Goal: Find specific page/section: Find specific page/section

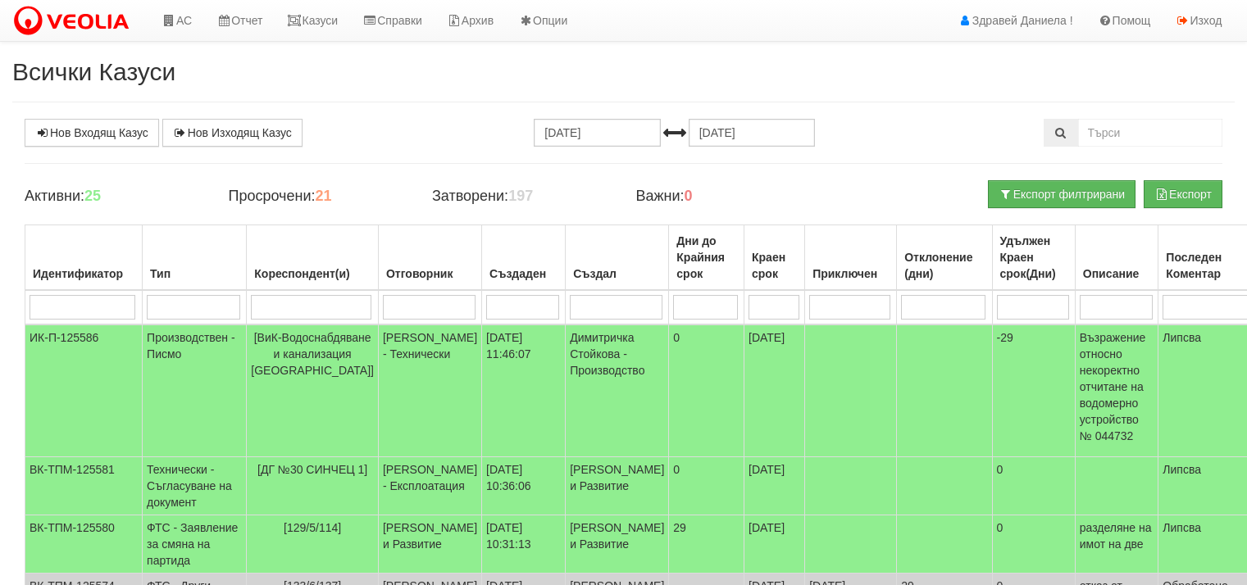
scroll to position [93, 0]
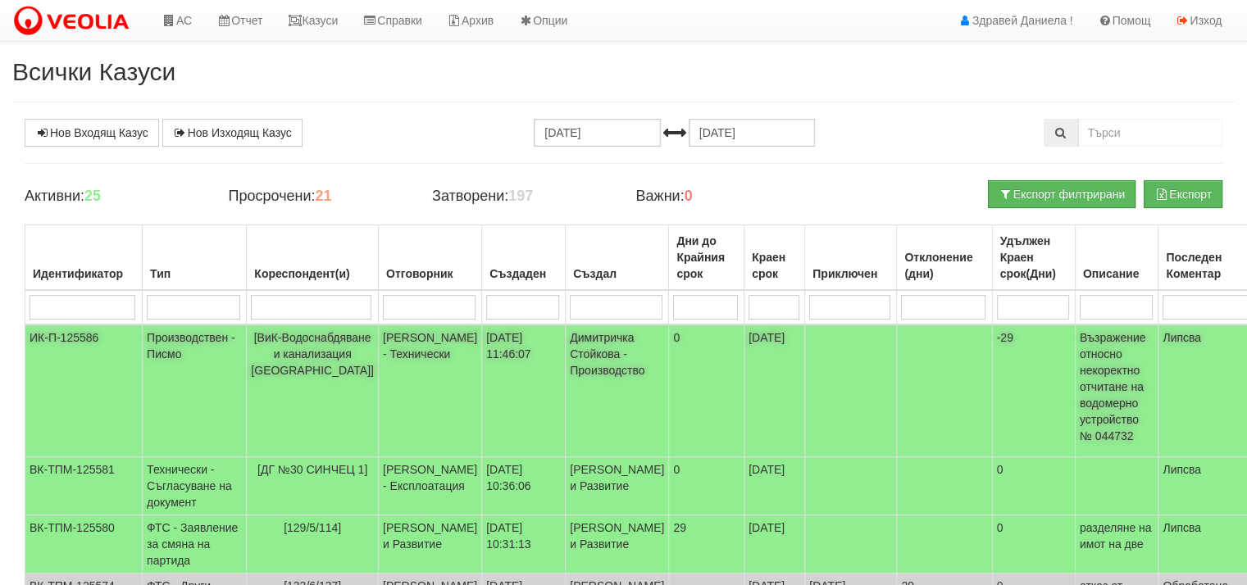
click at [187, 339] on td "Производствен - Писмо" at bounding box center [195, 391] width 104 height 133
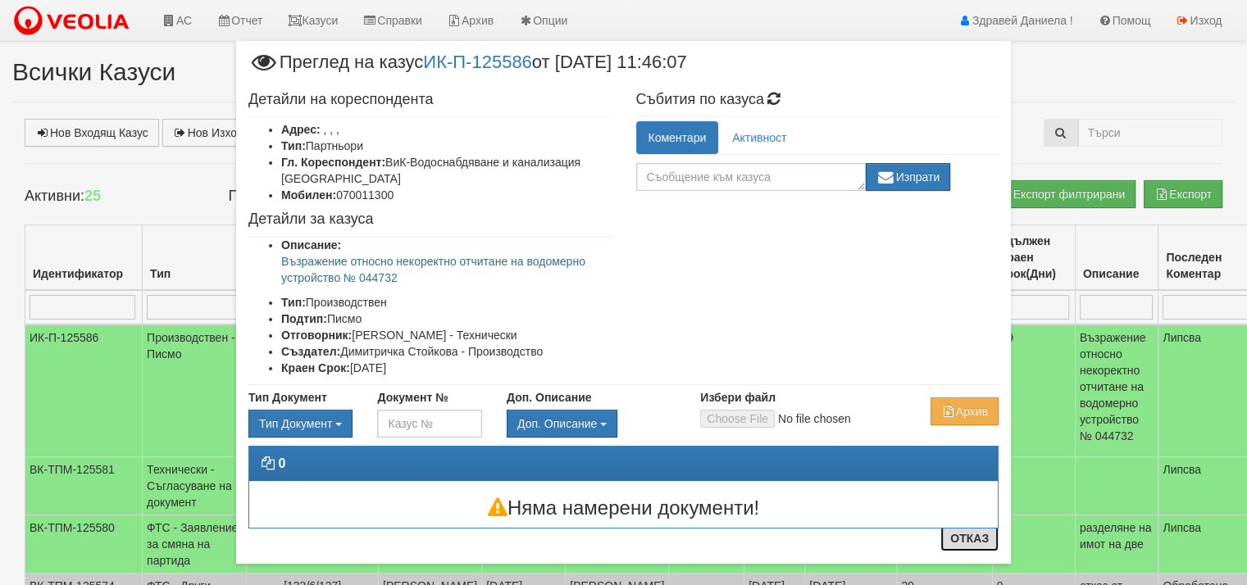
click at [977, 535] on button "Отказ" at bounding box center [969, 539] width 58 height 26
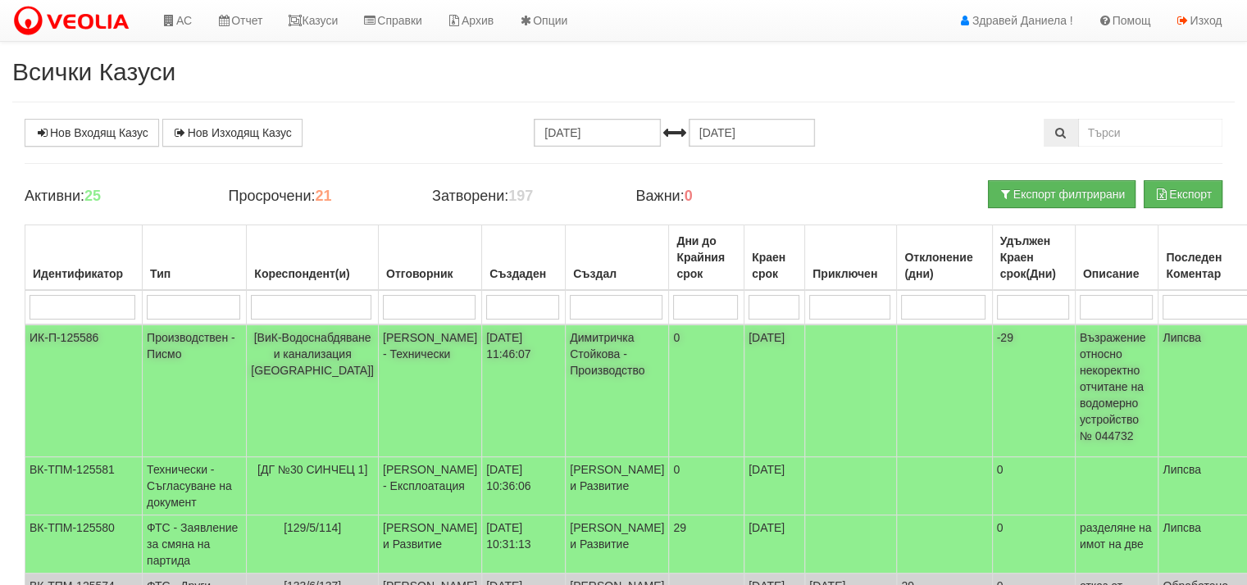
click at [203, 339] on td "Производствен - Писмо" at bounding box center [195, 391] width 104 height 133
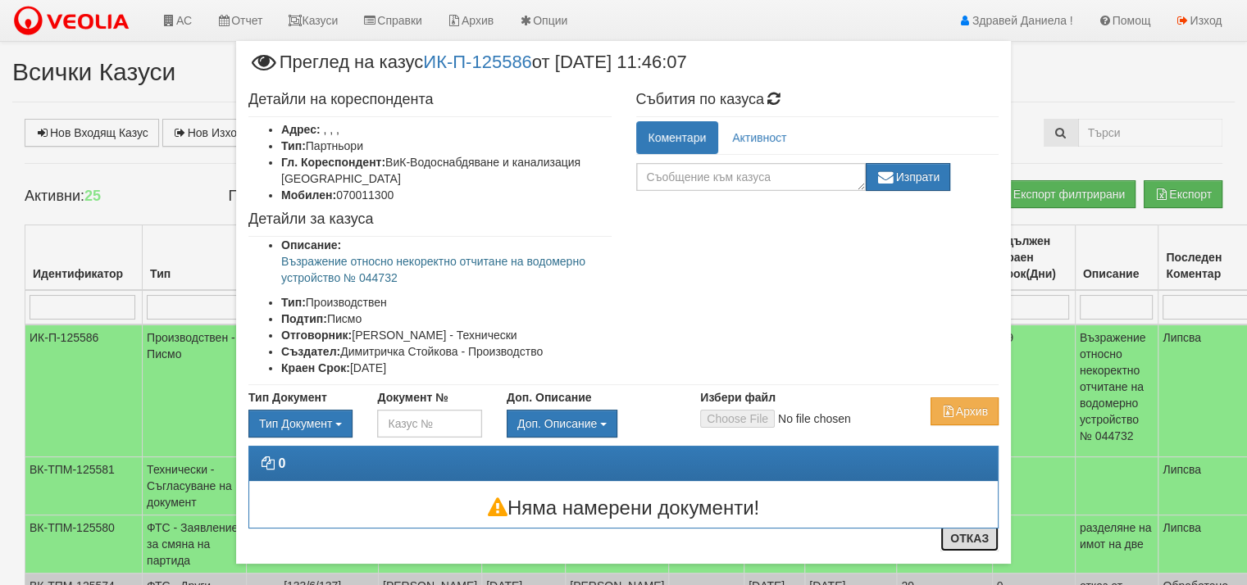
click at [957, 535] on button "Отказ" at bounding box center [969, 539] width 58 height 26
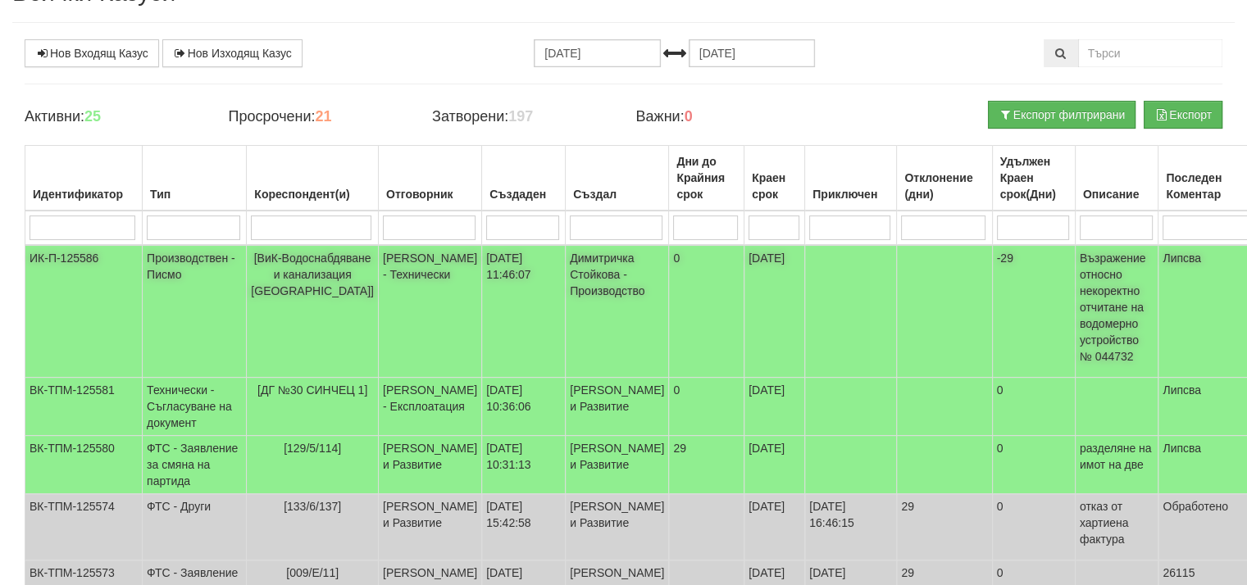
scroll to position [82, 0]
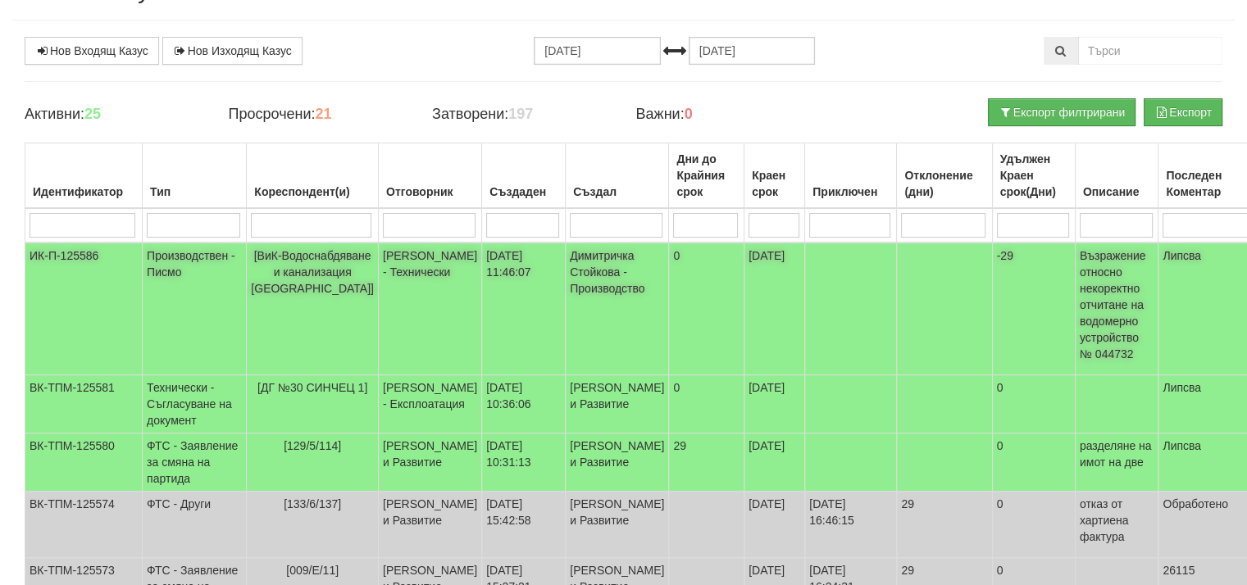
click at [1080, 289] on p "Възражение относно некоректно отчитане на водомерно устройство № 044732" at bounding box center [1117, 305] width 75 height 115
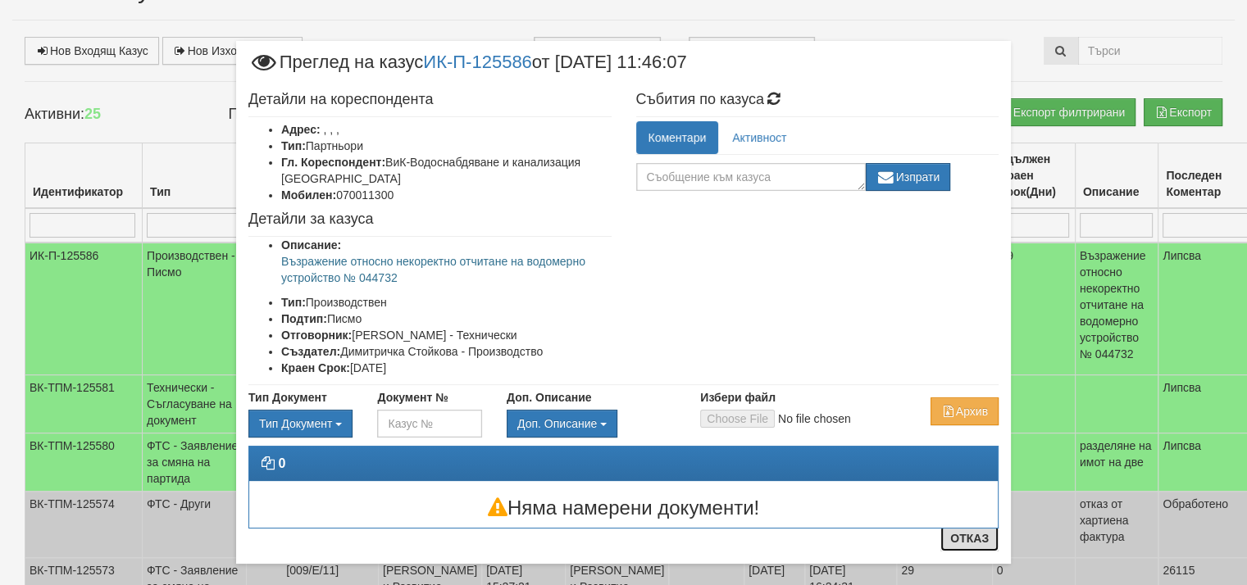
click at [962, 538] on button "Отказ" at bounding box center [969, 539] width 58 height 26
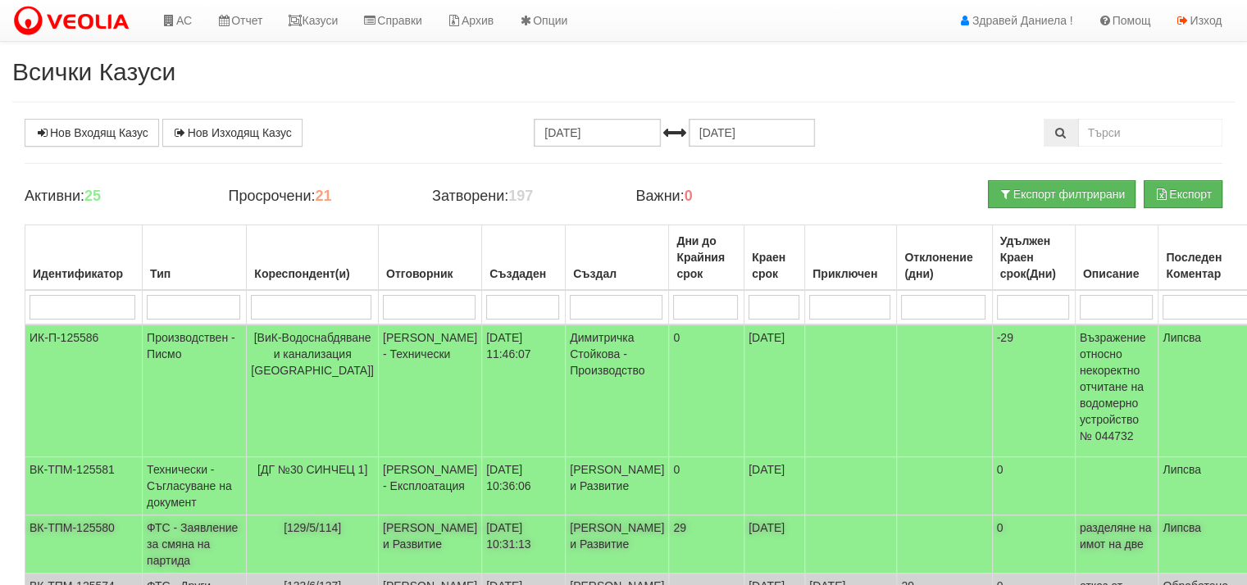
scroll to position [0, 0]
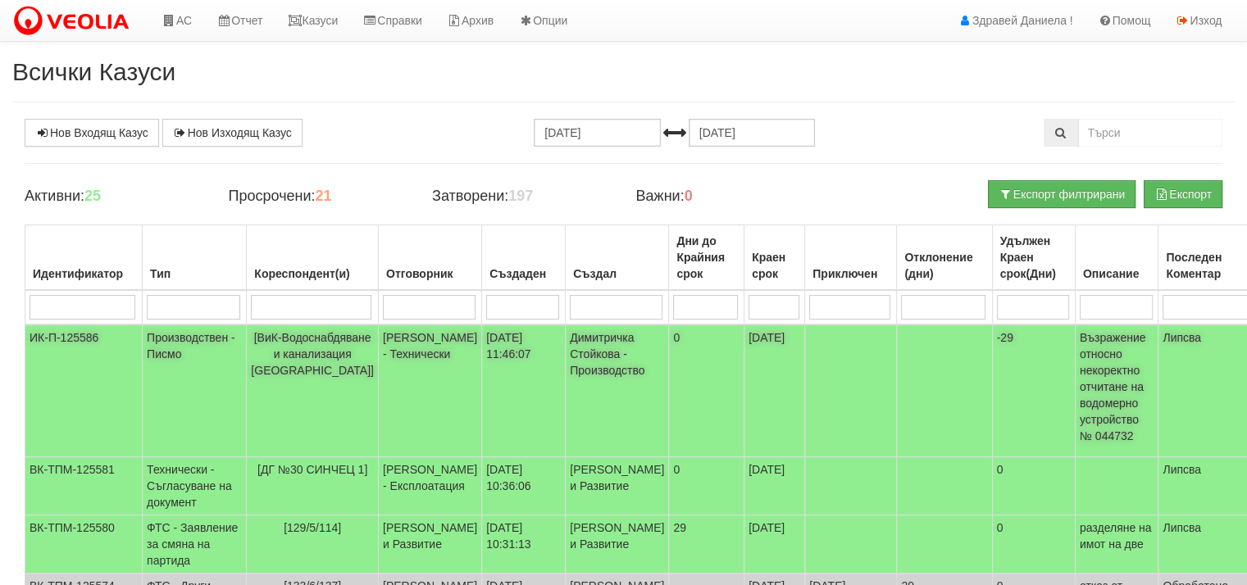
click at [302, 354] on span "[ВиК-Водоснабдяване и канализация [GEOGRAPHIC_DATA]]" at bounding box center [312, 354] width 123 height 46
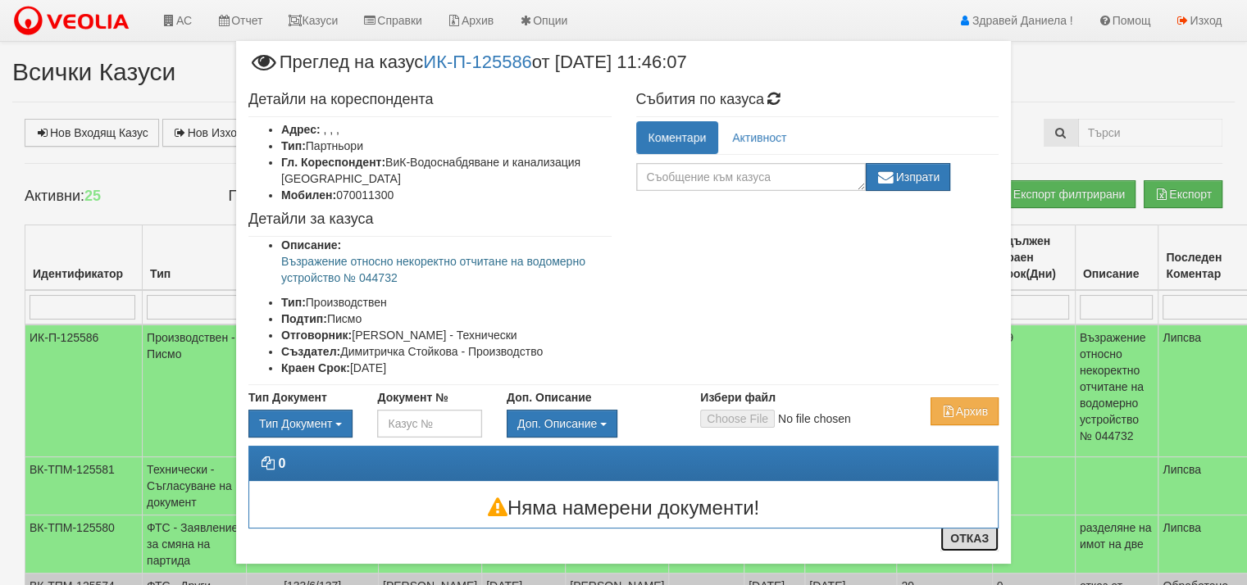
click at [957, 543] on button "Отказ" at bounding box center [969, 539] width 58 height 26
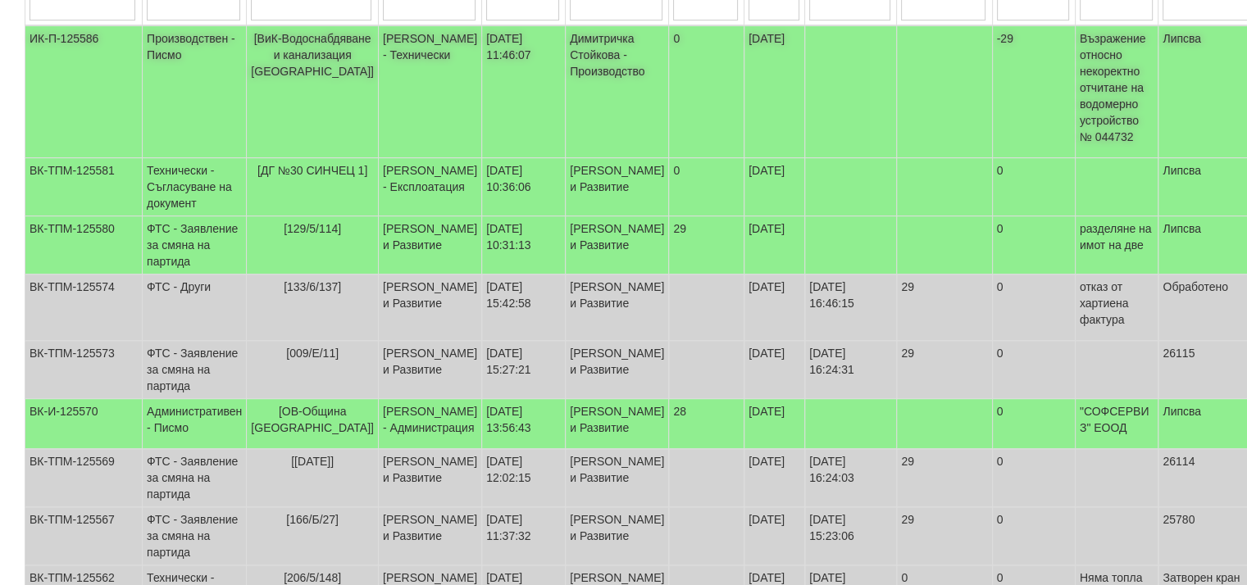
scroll to position [328, 0]
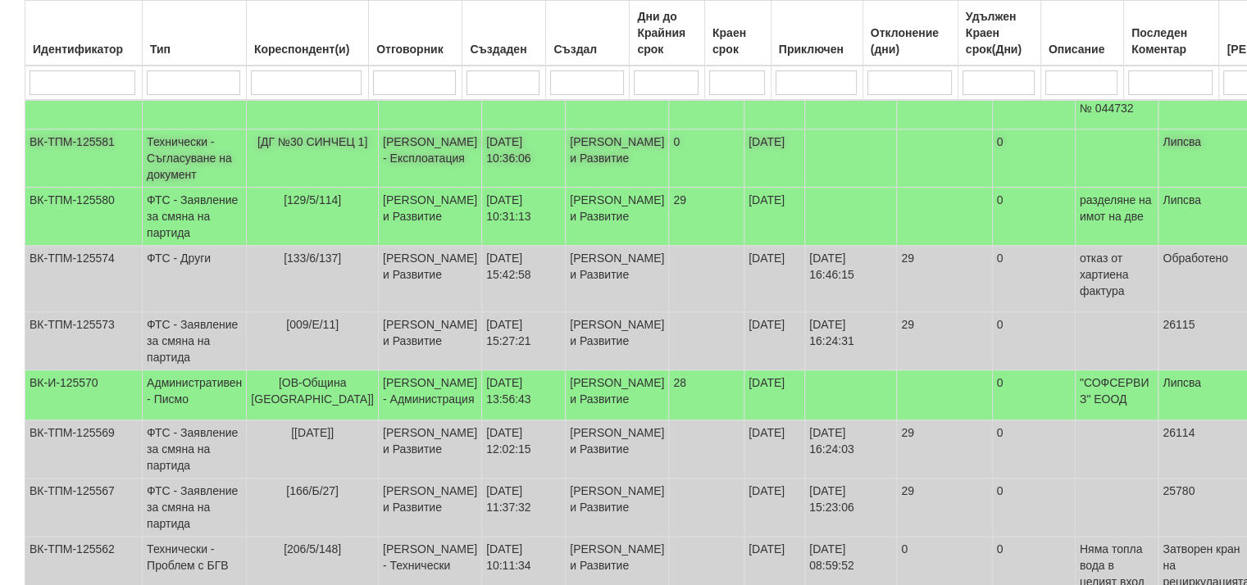
click at [312, 135] on span "[ДГ №30 СИНЧЕЦ 1]" at bounding box center [312, 141] width 110 height 13
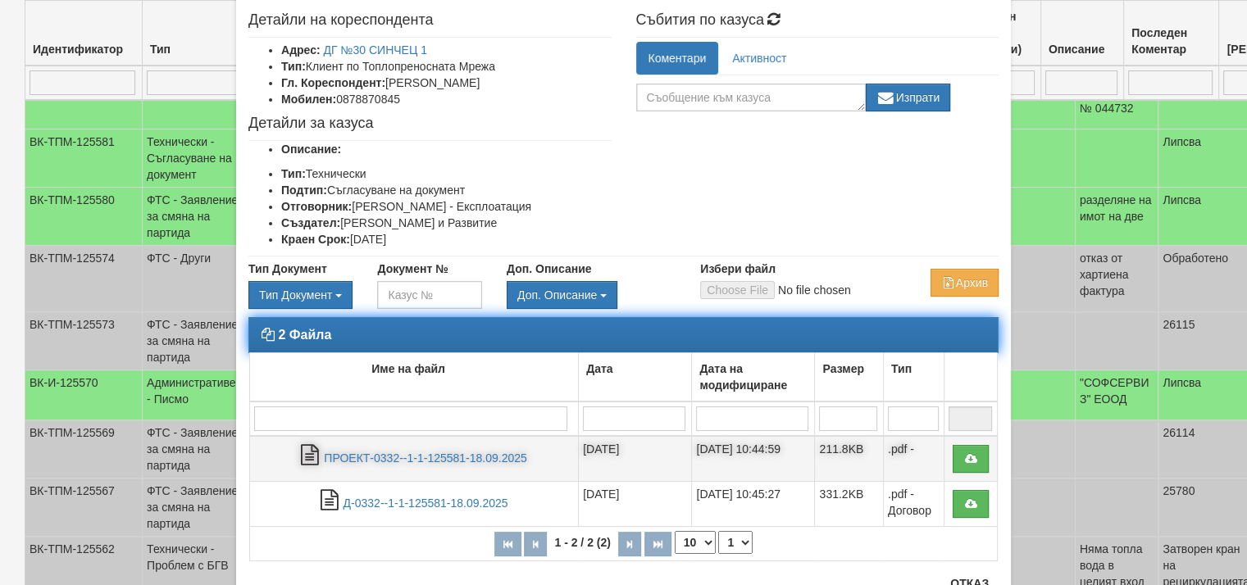
scroll to position [82, 0]
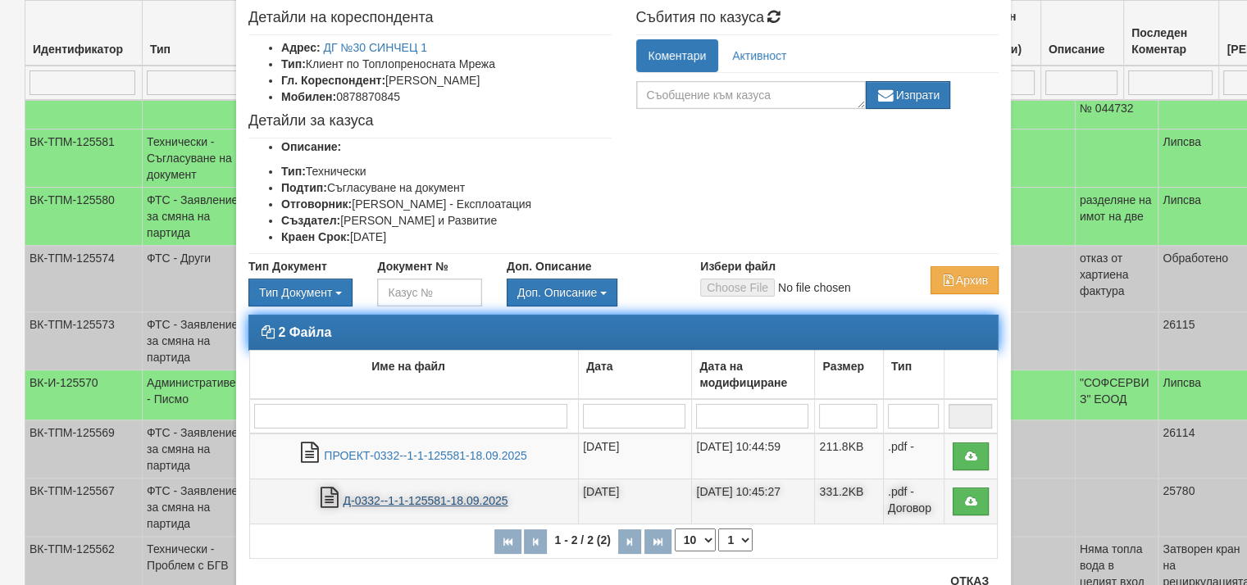
click at [485, 496] on link "Д-0332--1-1-125581-18.09.2025" at bounding box center [426, 500] width 165 height 13
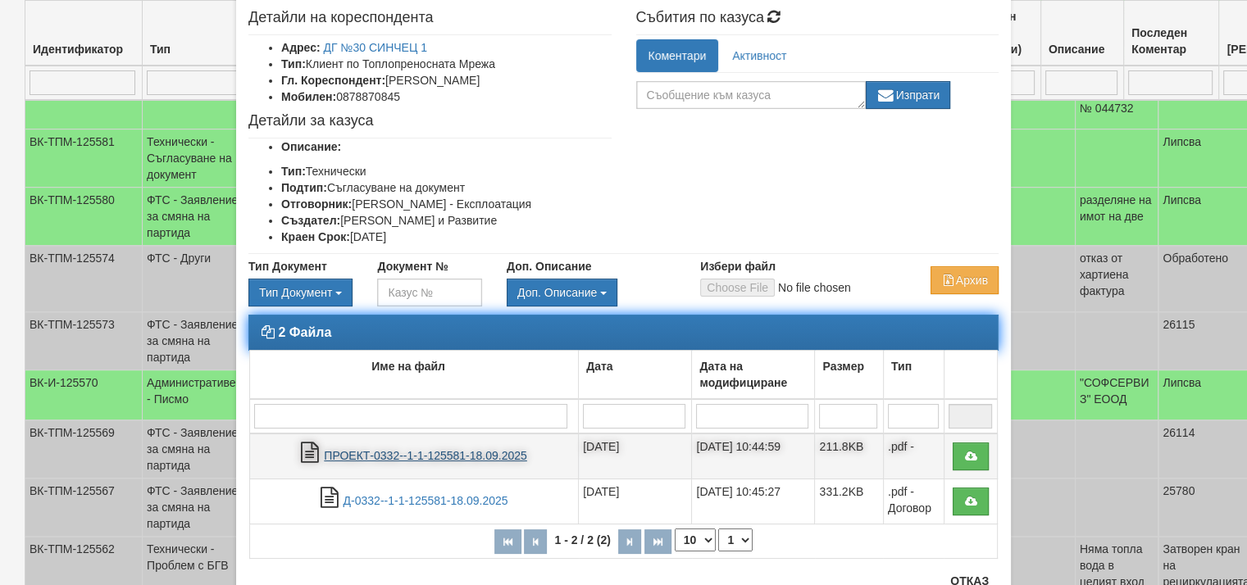
click at [471, 452] on link "ПРОЕКТ-0332--1-1-125581-18.09.2025" at bounding box center [425, 455] width 203 height 13
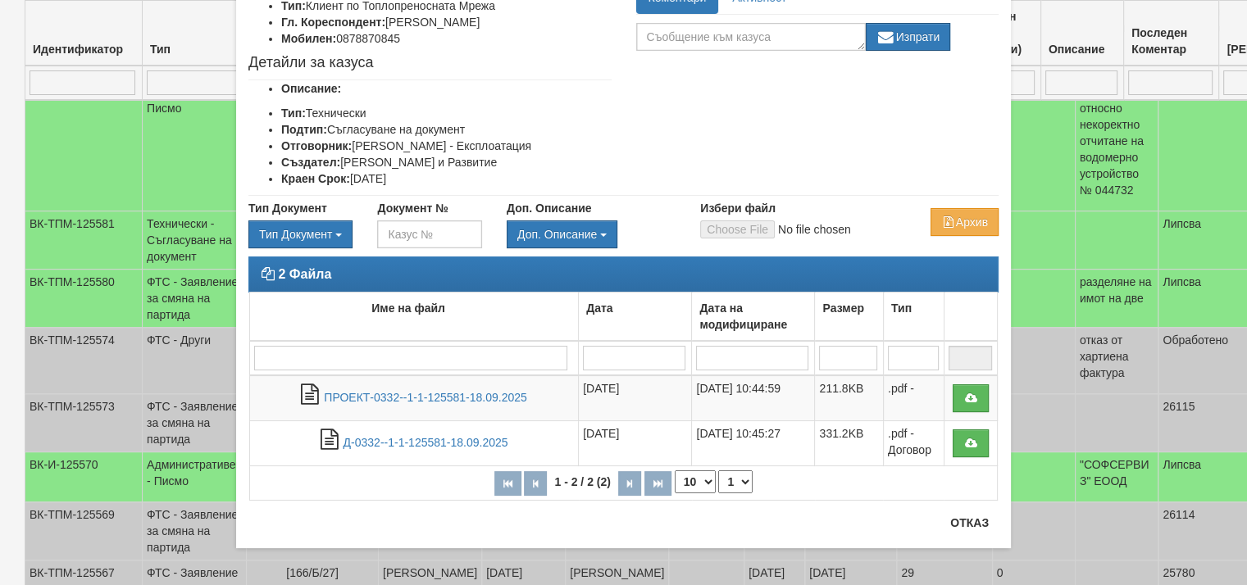
scroll to position [144, 0]
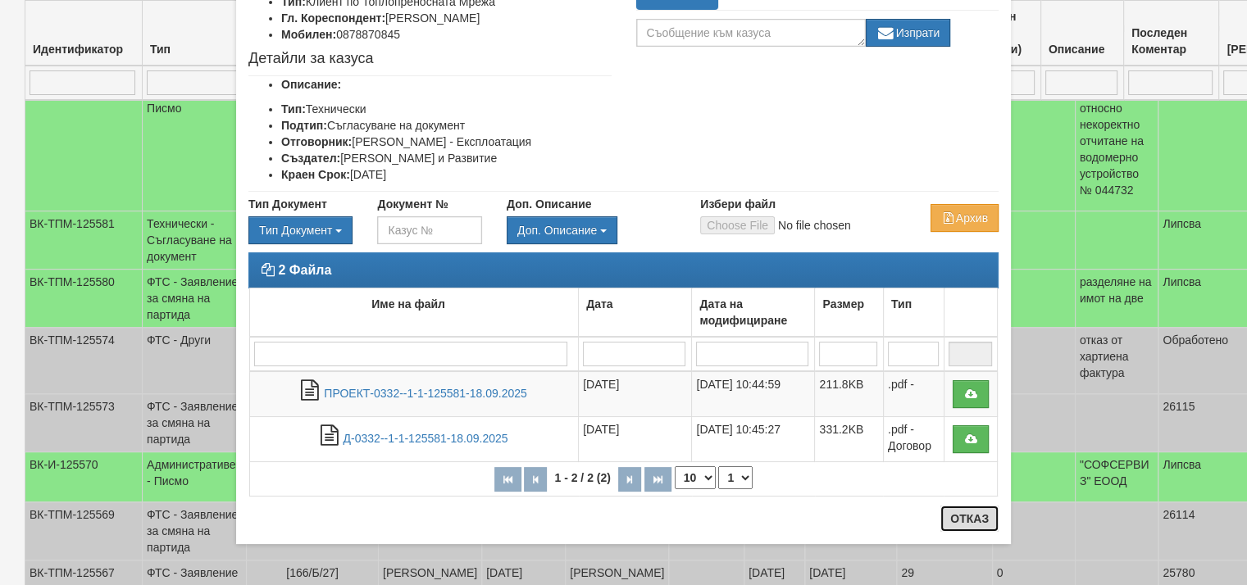
click at [976, 518] on button "Отказ" at bounding box center [969, 519] width 58 height 26
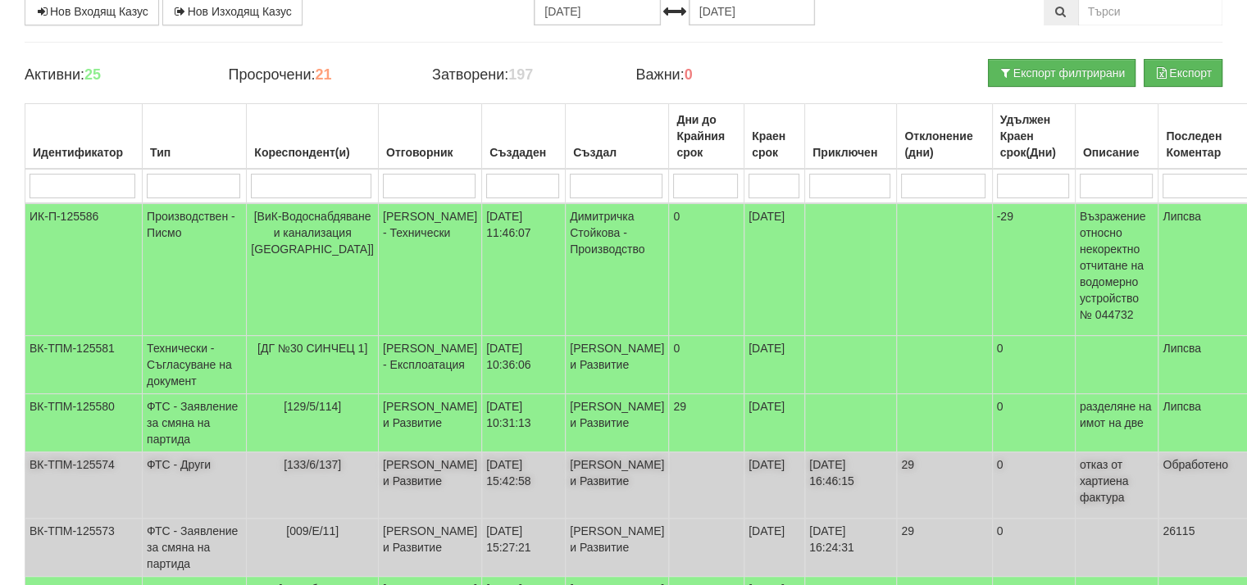
scroll to position [82, 0]
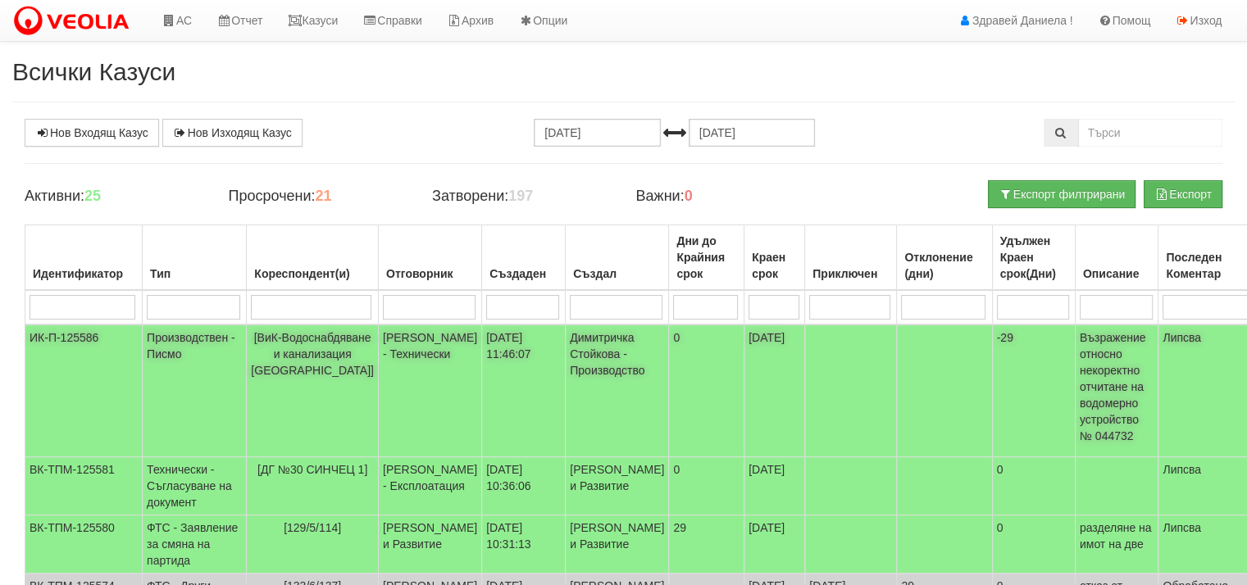
click at [307, 352] on span "[ВиК-Водоснабдяване и канализация [GEOGRAPHIC_DATA]]" at bounding box center [312, 354] width 123 height 46
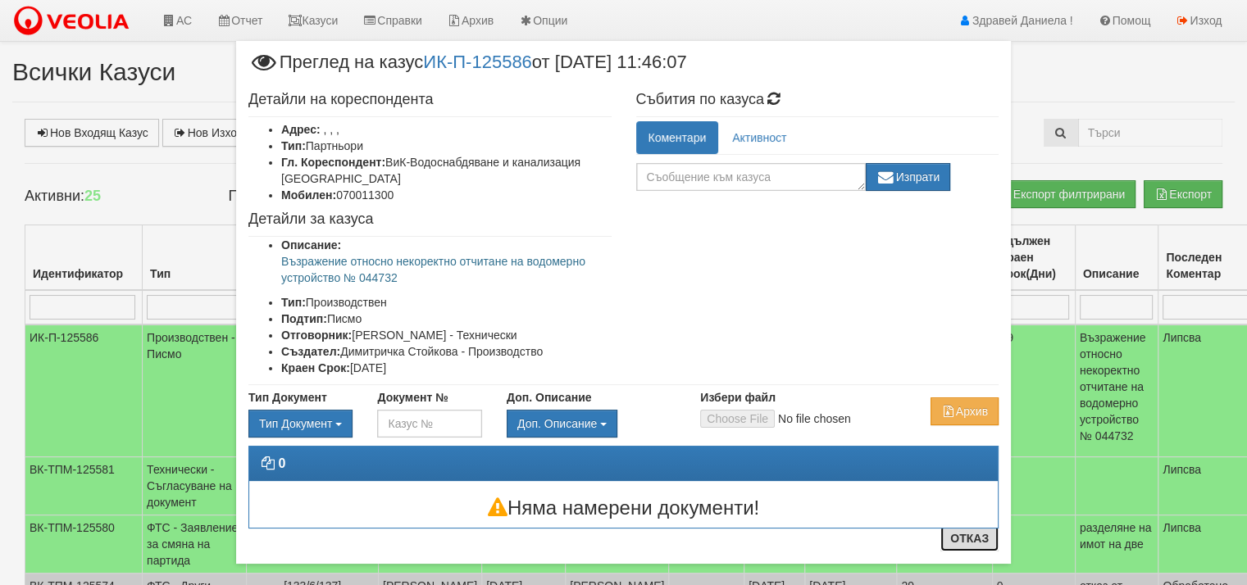
click at [960, 539] on button "Отказ" at bounding box center [969, 539] width 58 height 26
